Goal: Navigation & Orientation: Find specific page/section

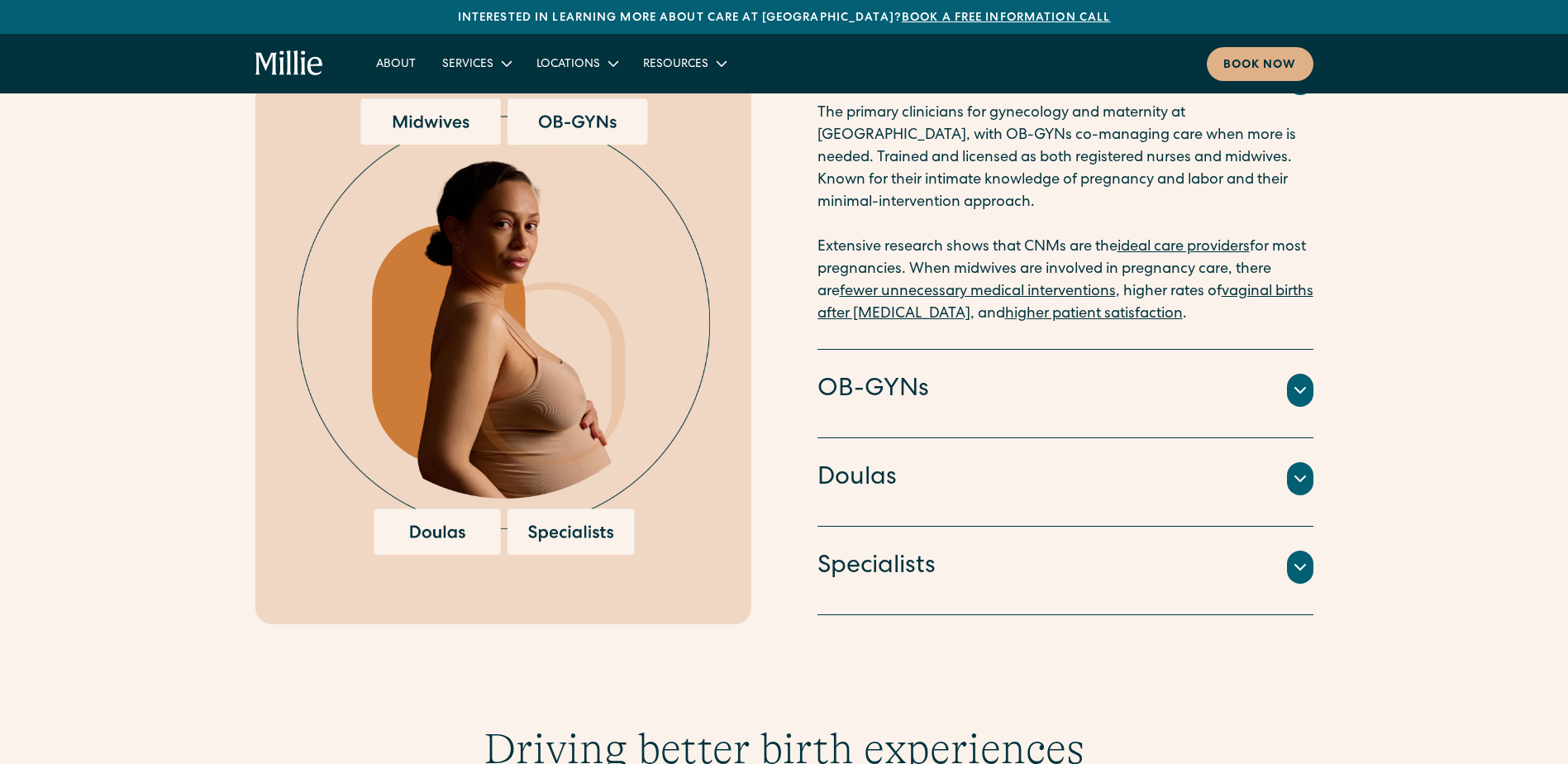
scroll to position [1813, 0]
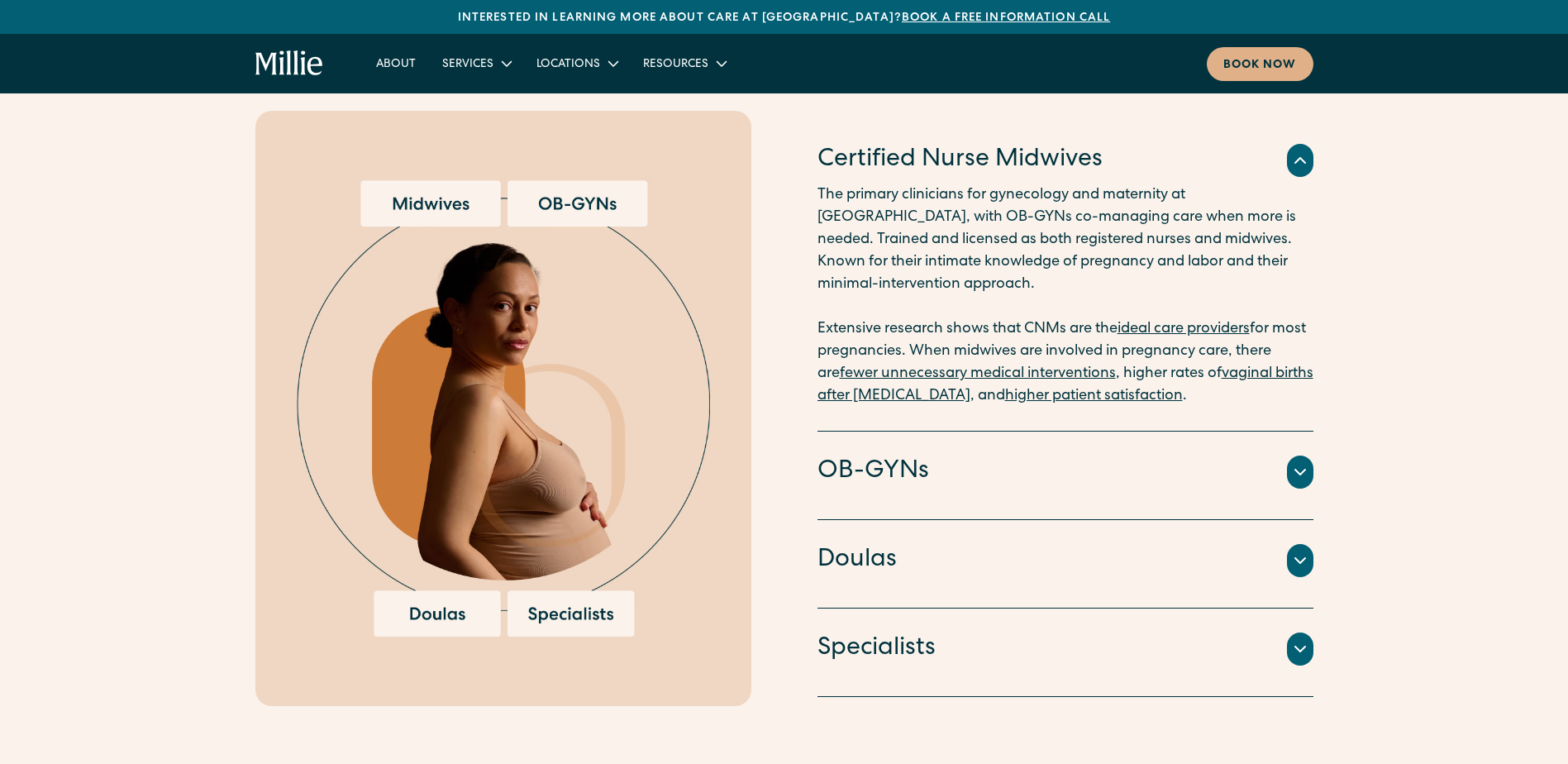
click at [187, 484] on div "Our model Midwifery-led care backed by OBs and specialists Certified Nurse Midw…" at bounding box center [784, 325] width 1568 height 762
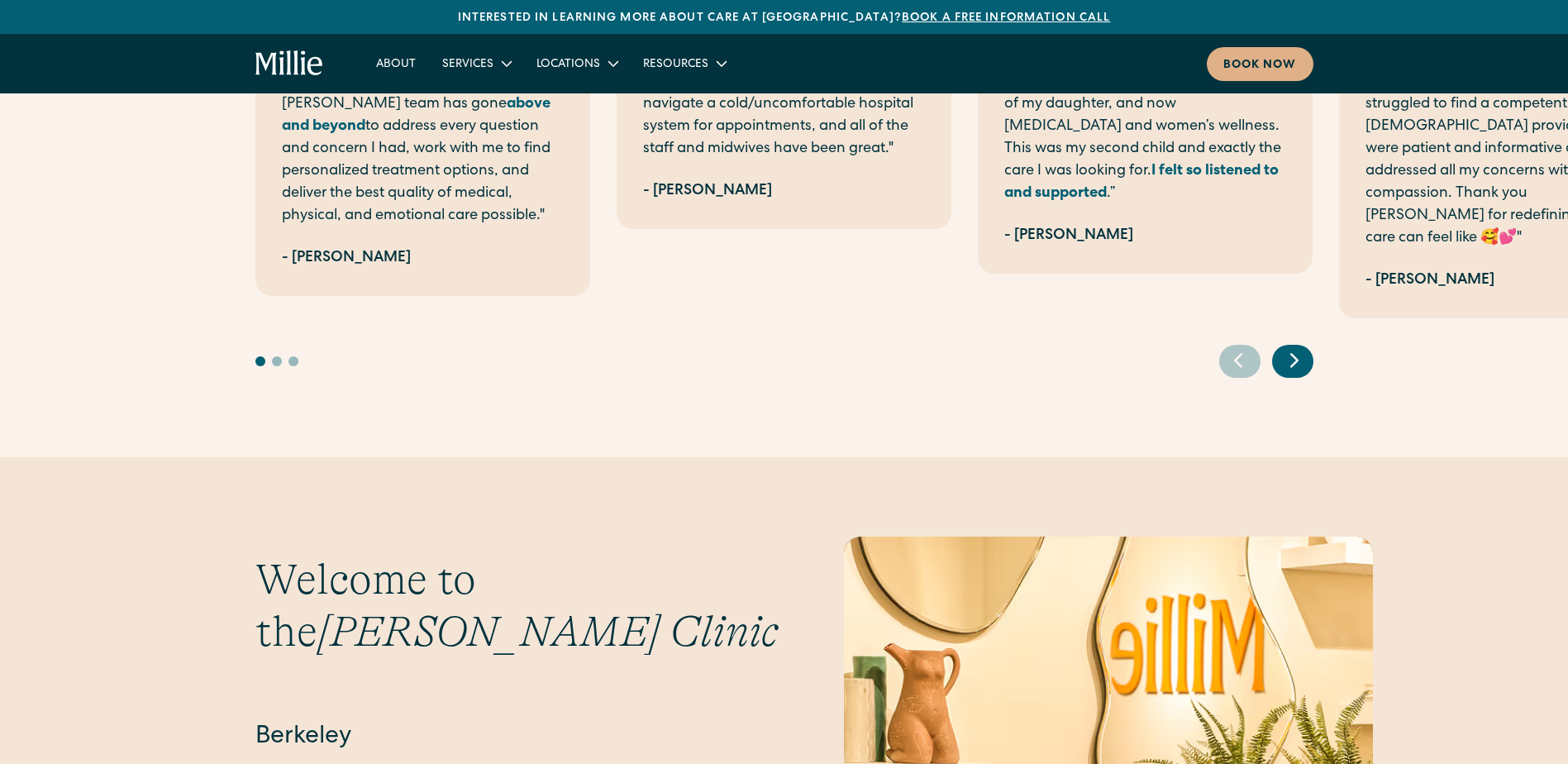
scroll to position [3507, 0]
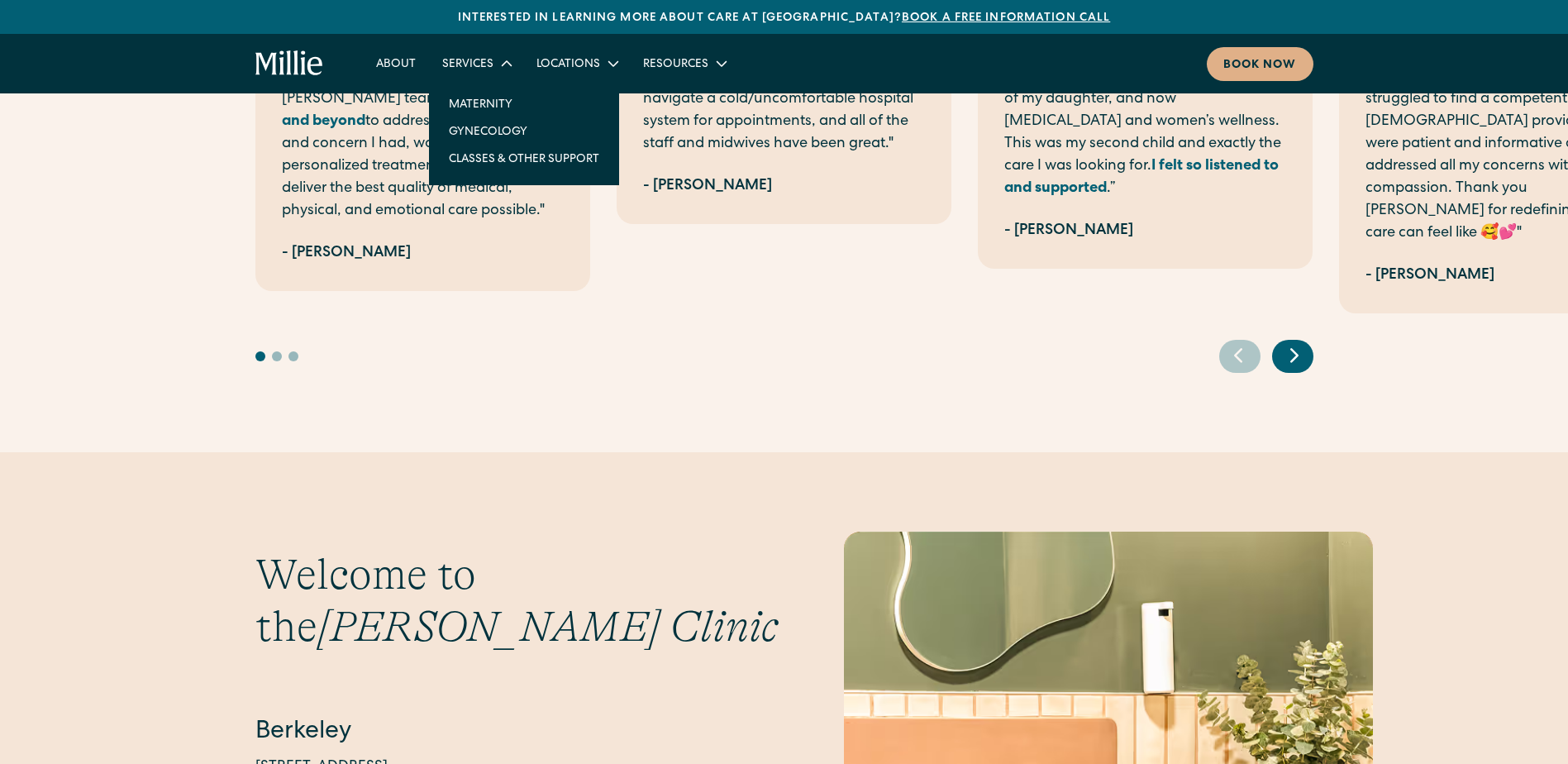
click at [471, 55] on div "Services" at bounding box center [476, 63] width 94 height 27
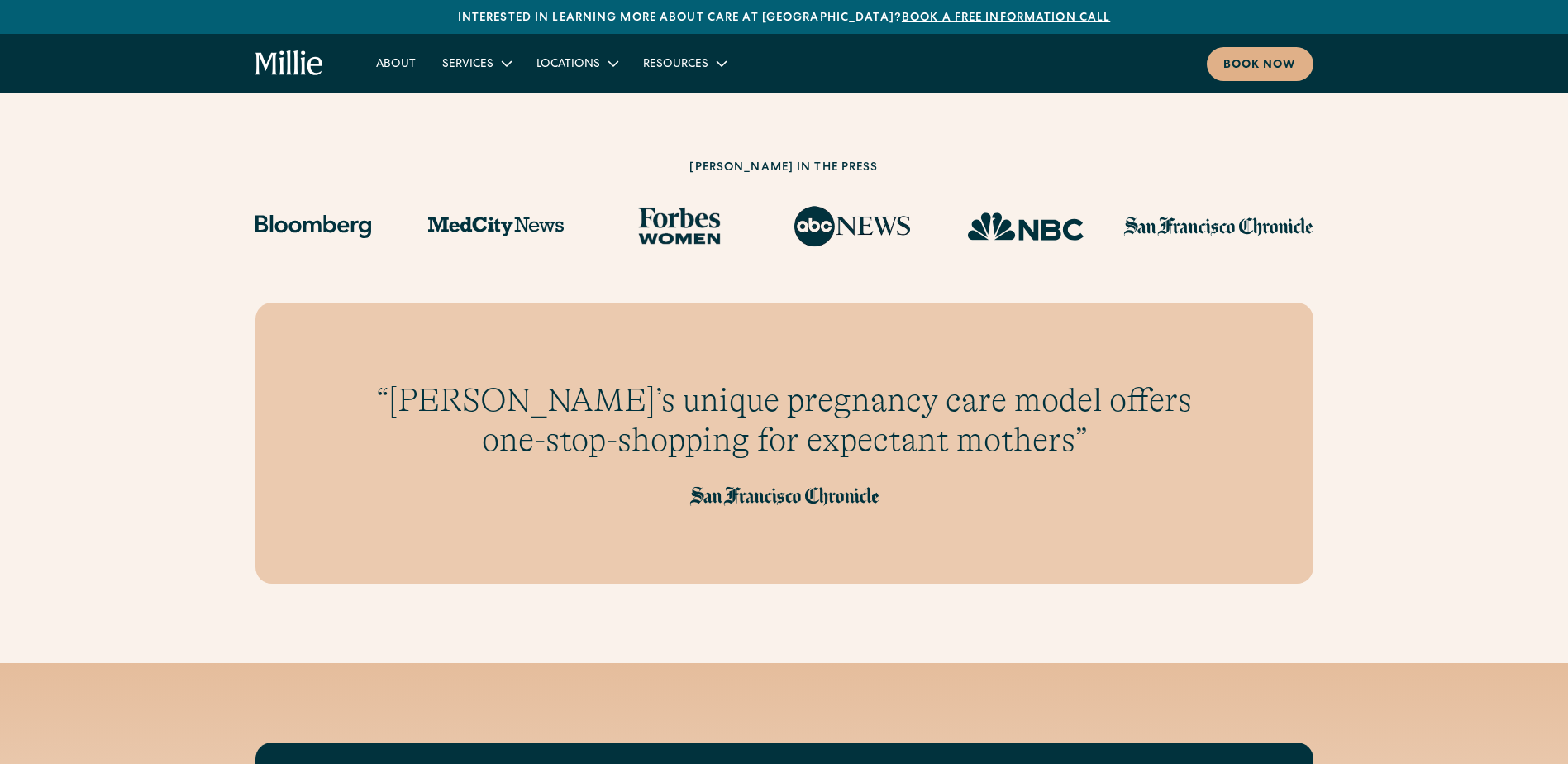
scroll to position [4601, 0]
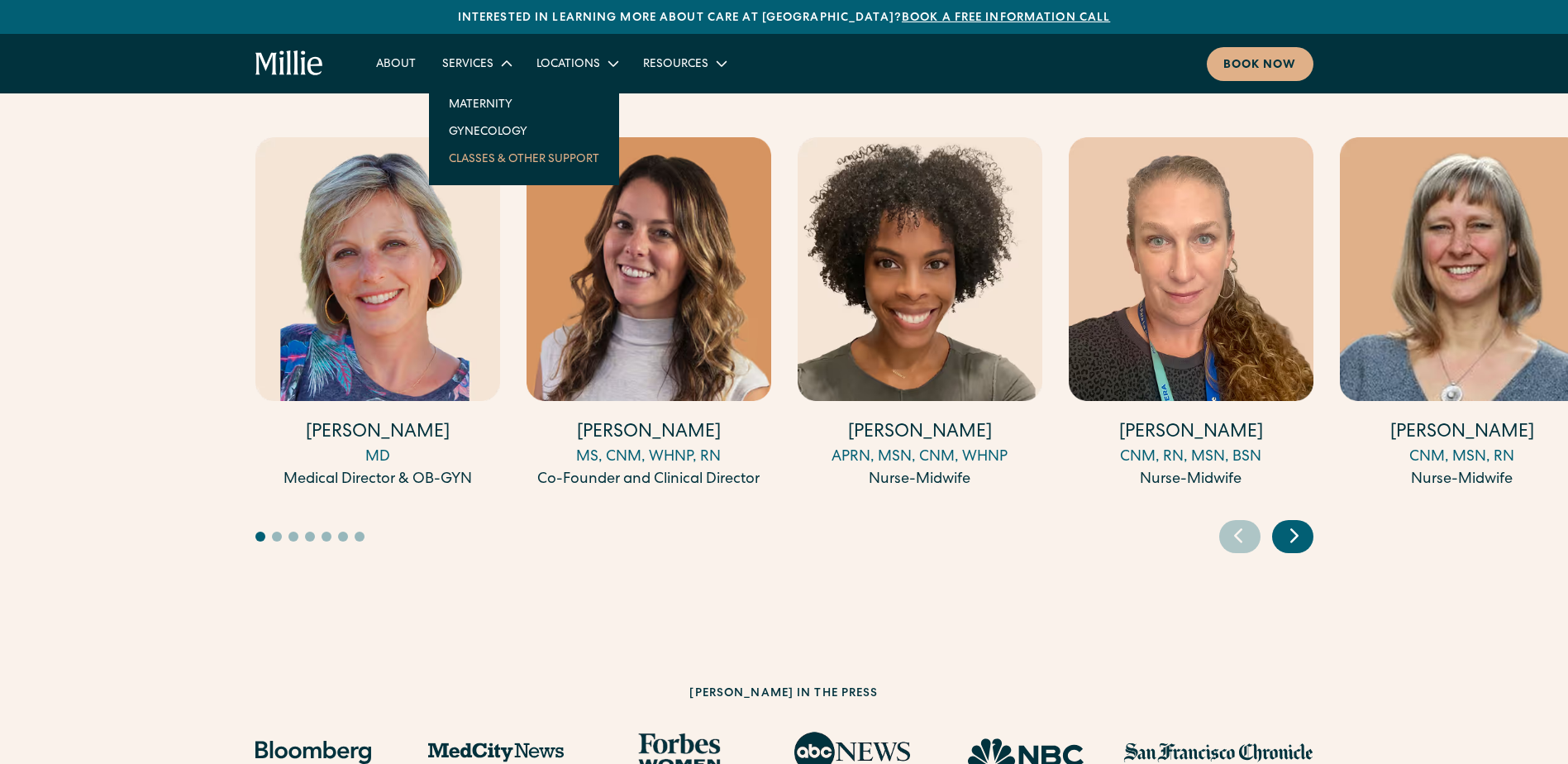
click at [491, 150] on link "Classes & Other Support" at bounding box center [524, 158] width 177 height 27
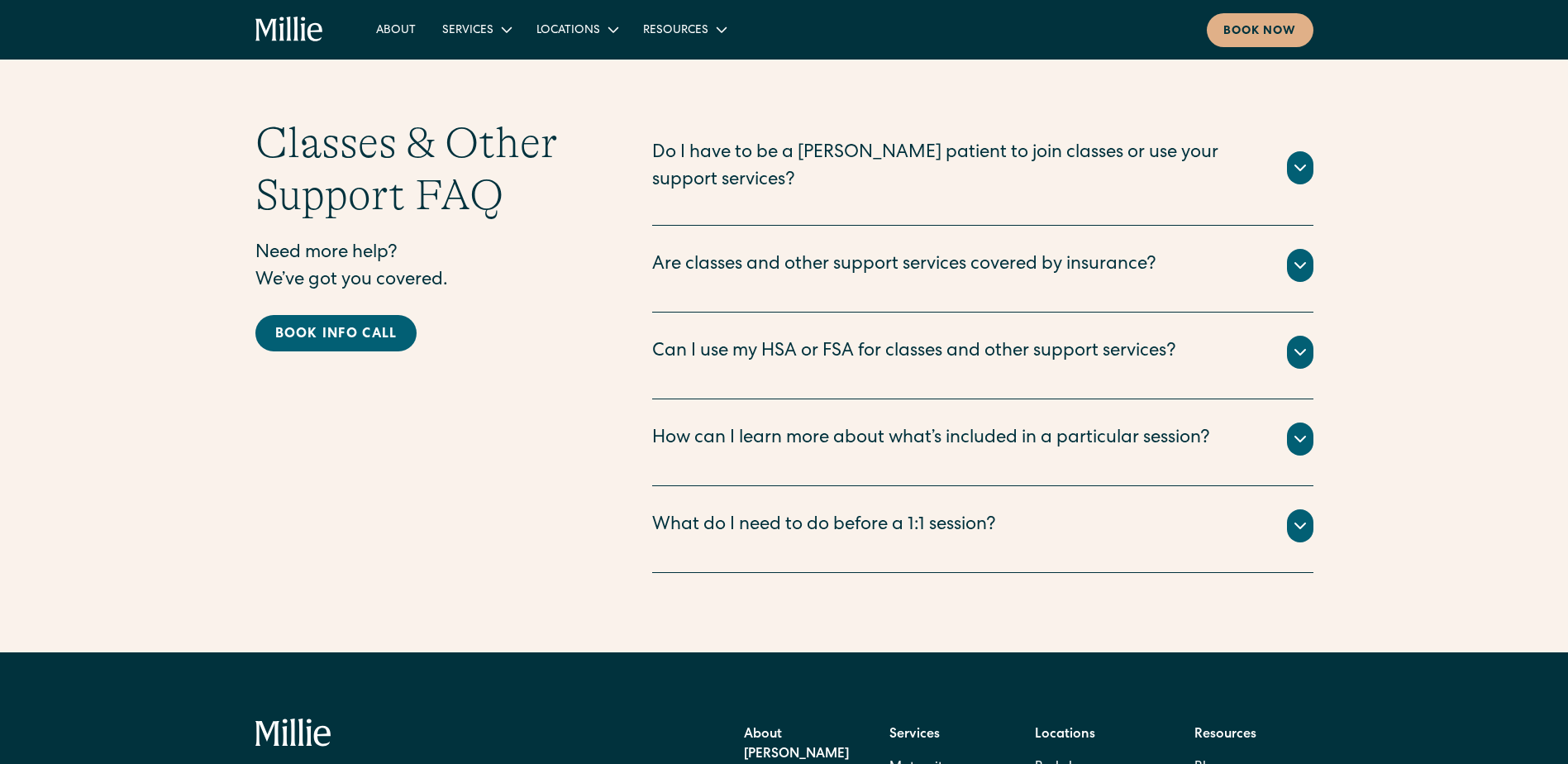
scroll to position [2083, 0]
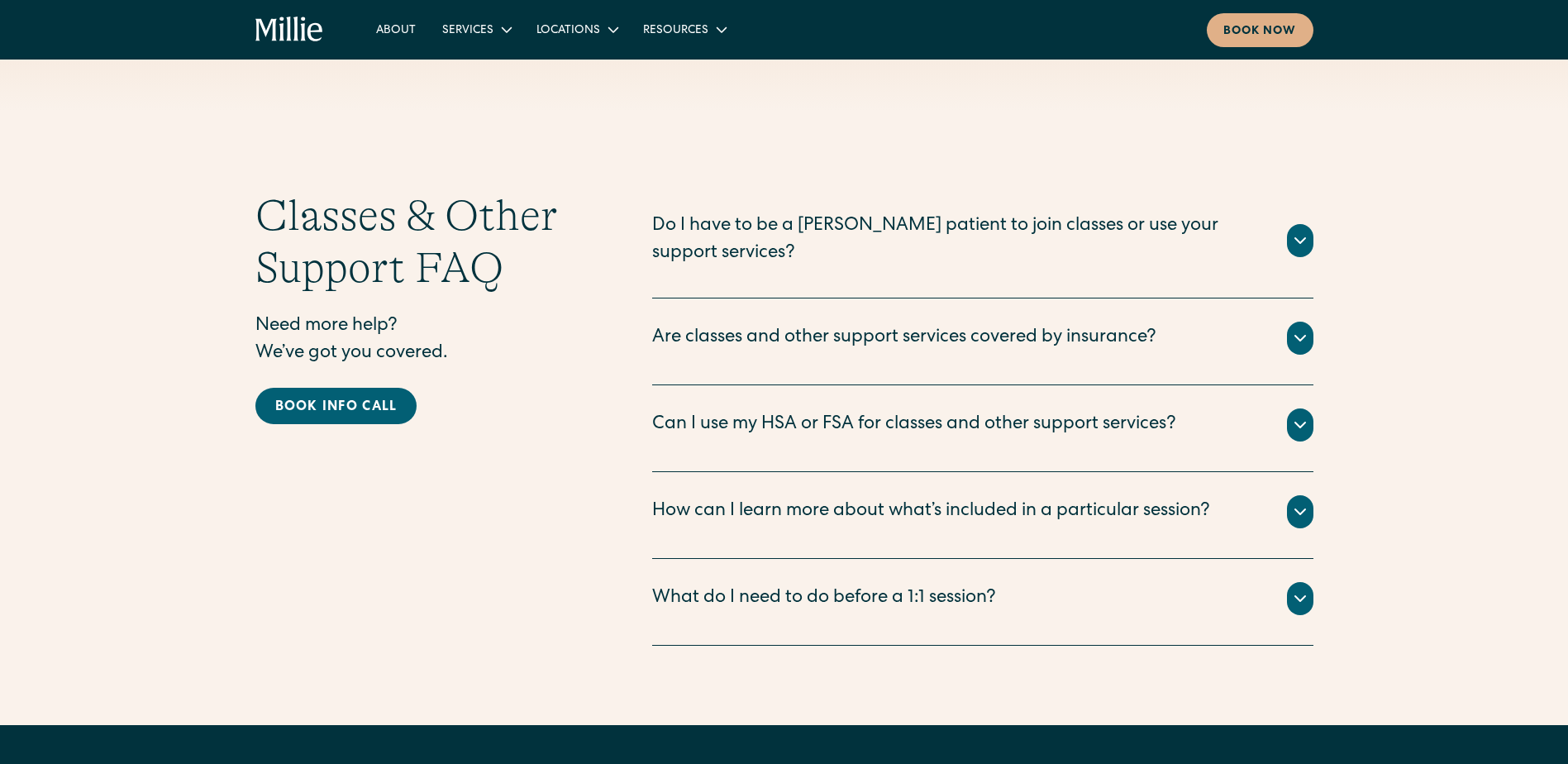
click at [294, 31] on icon "home" at bounding box center [290, 29] width 69 height 26
